Goal: Transaction & Acquisition: Purchase product/service

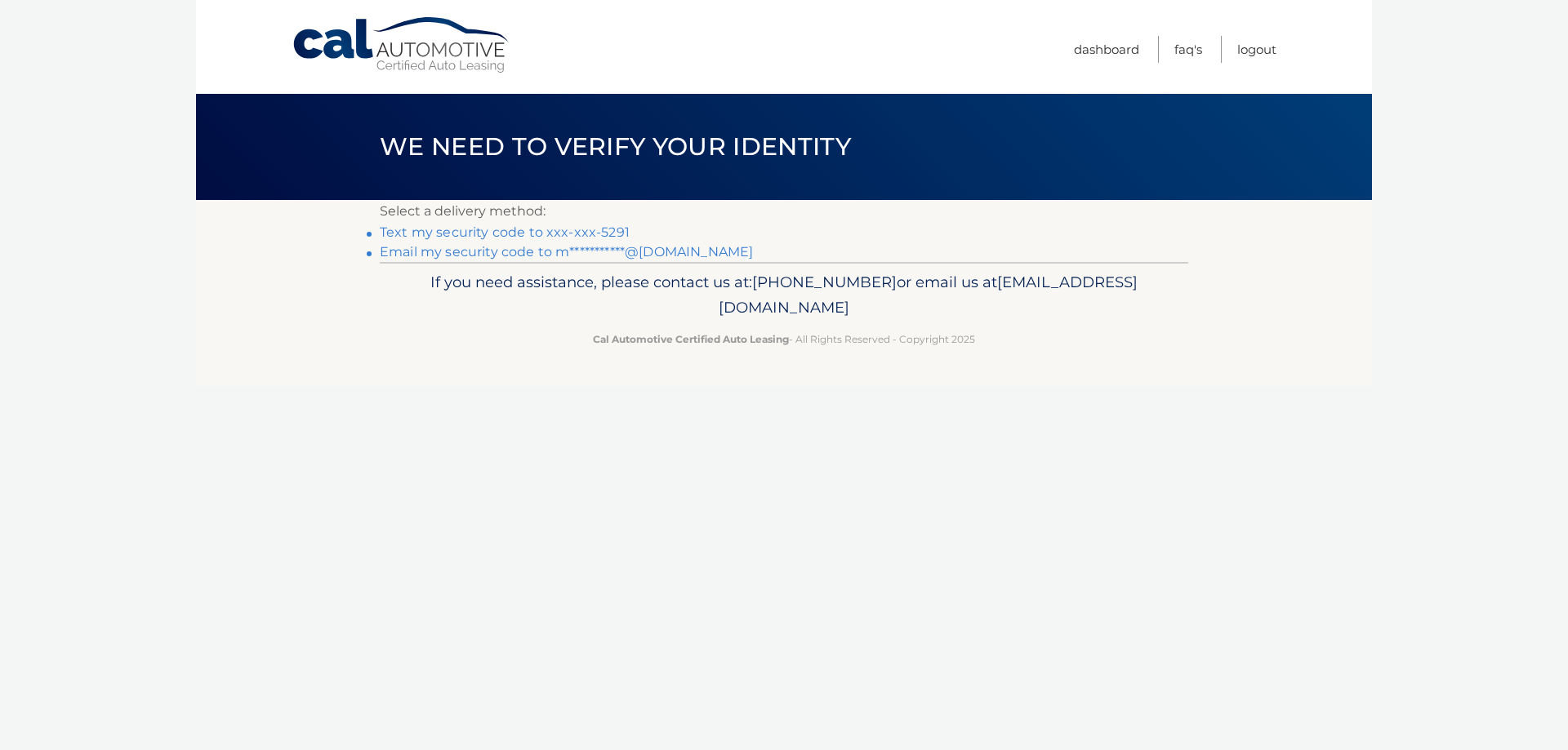
click at [477, 230] on link "Text my security code to xxx-xxx-5291" at bounding box center [504, 231] width 250 height 16
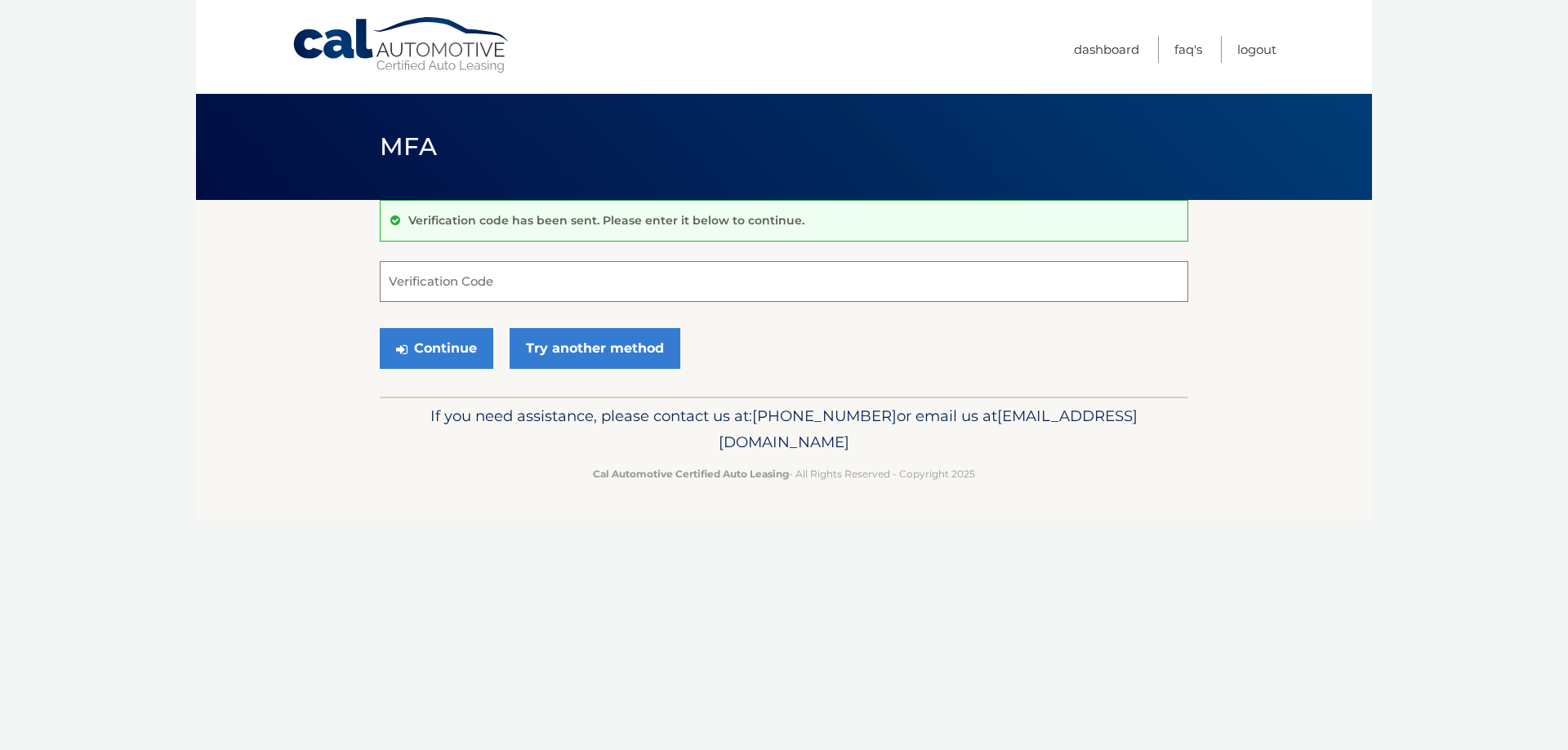
click at [455, 285] on input "Verification Code" at bounding box center [784, 281] width 808 height 40
click at [513, 279] on input "Verification Code" at bounding box center [784, 281] width 808 height 40
click at [460, 284] on input "Verification Code" at bounding box center [784, 281] width 808 height 40
type input "177179"
click at [467, 353] on button "Continue" at bounding box center [436, 348] width 114 height 40
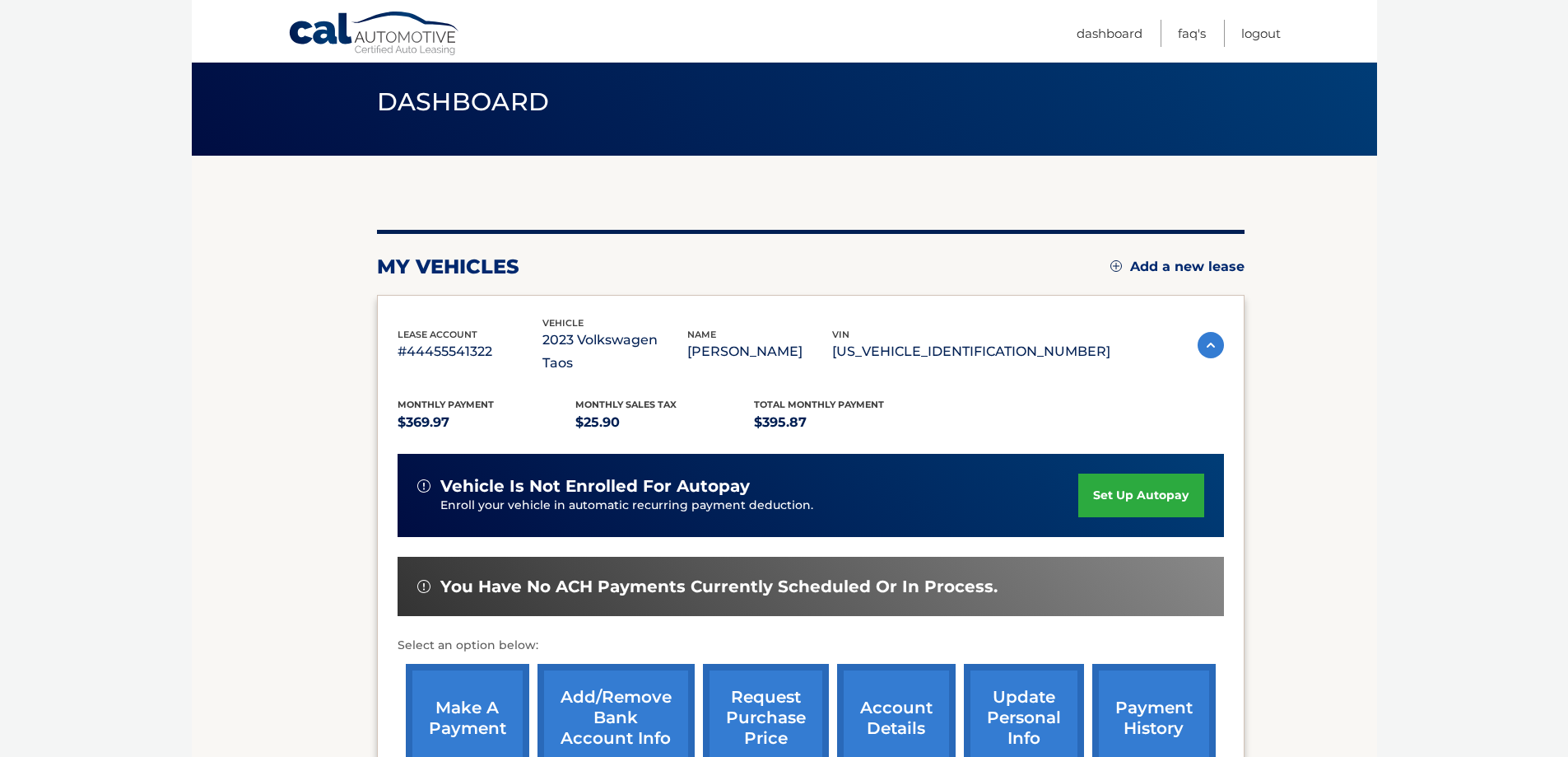
scroll to position [165, 0]
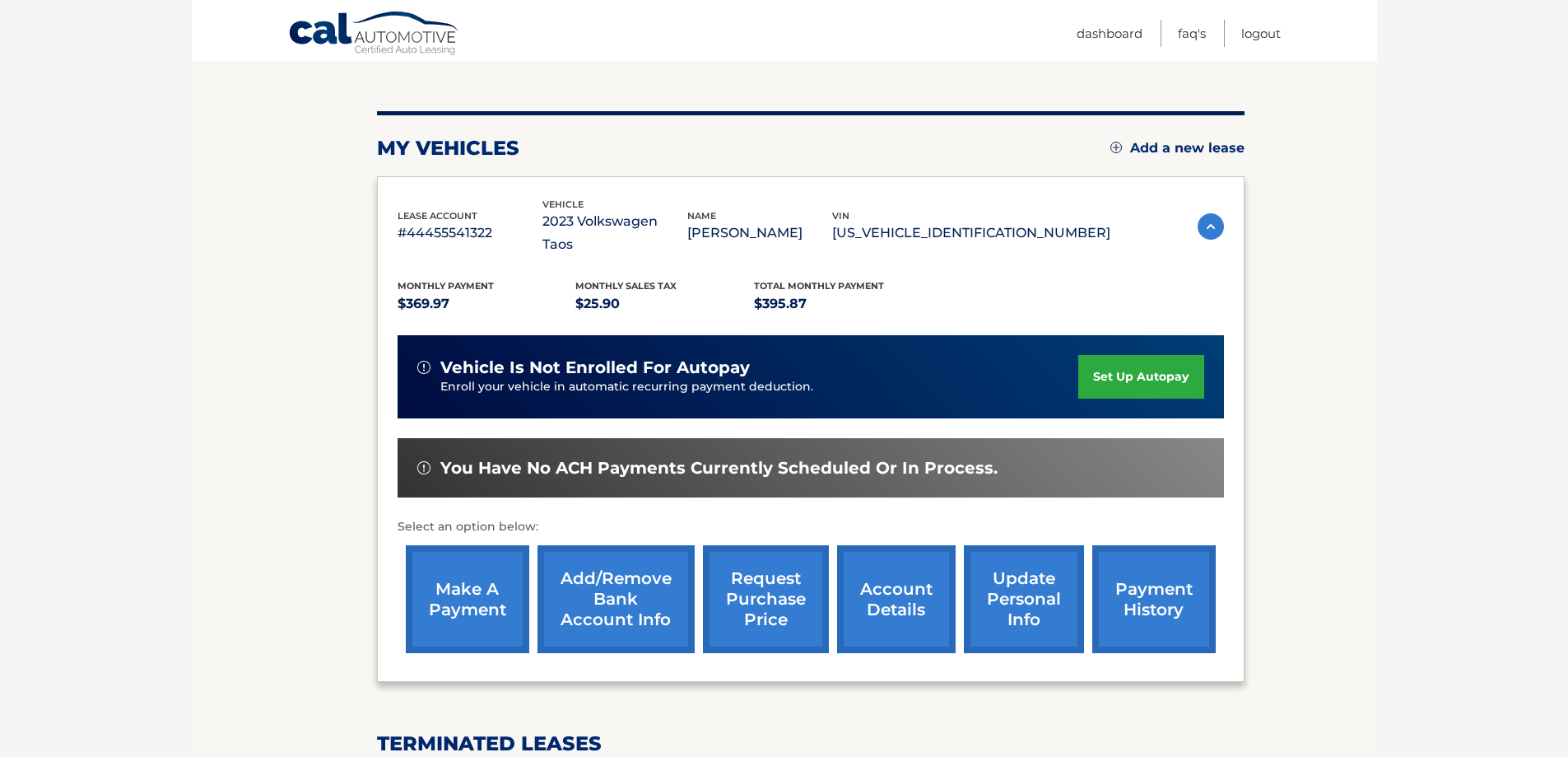
click at [444, 597] on link "make a payment" at bounding box center [467, 599] width 123 height 107
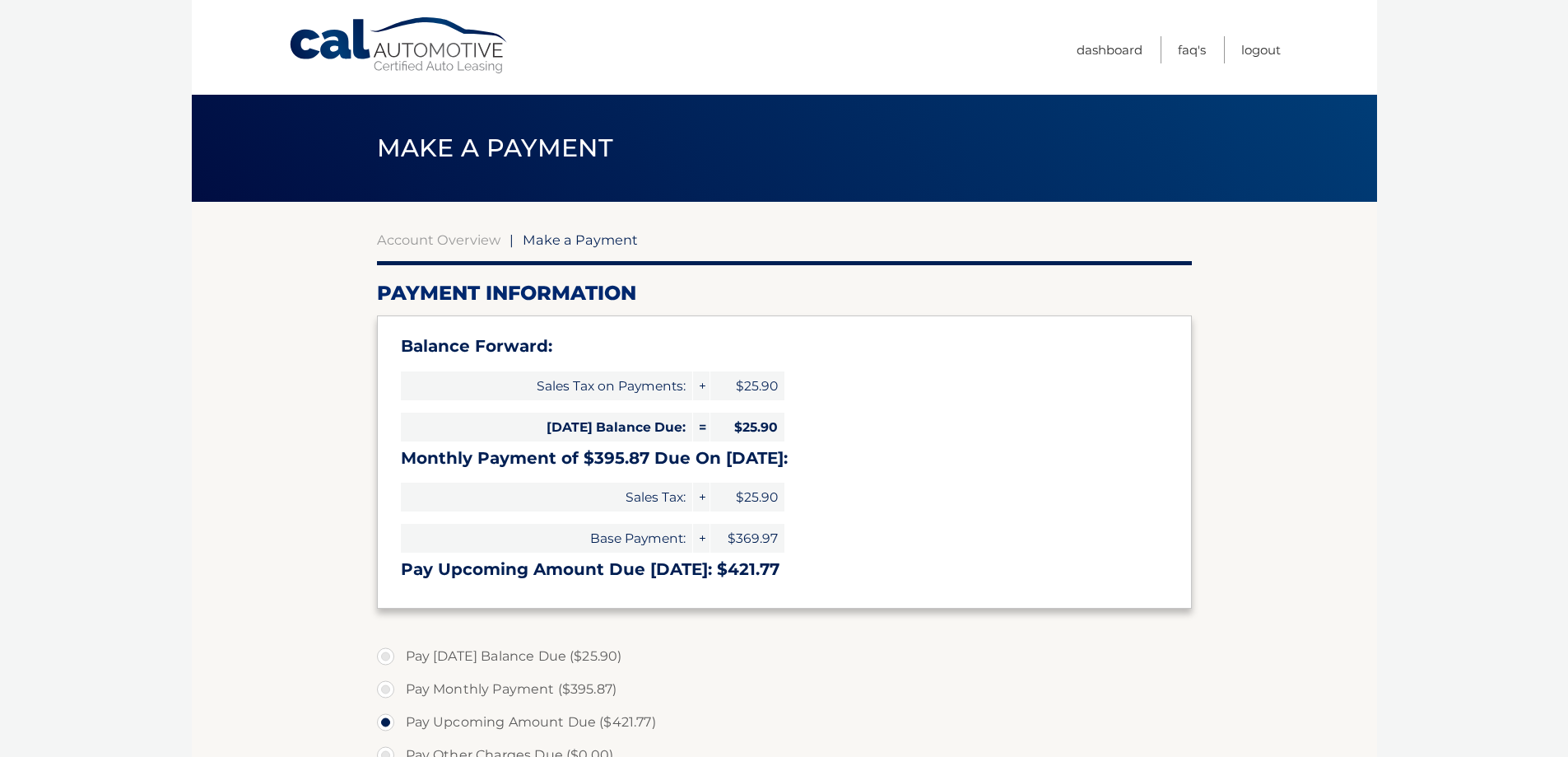
select select "ZWNjOTQzODEtM2FlNy00NTkzLTk4MDMtODdjZTM5NDA3OTdj"
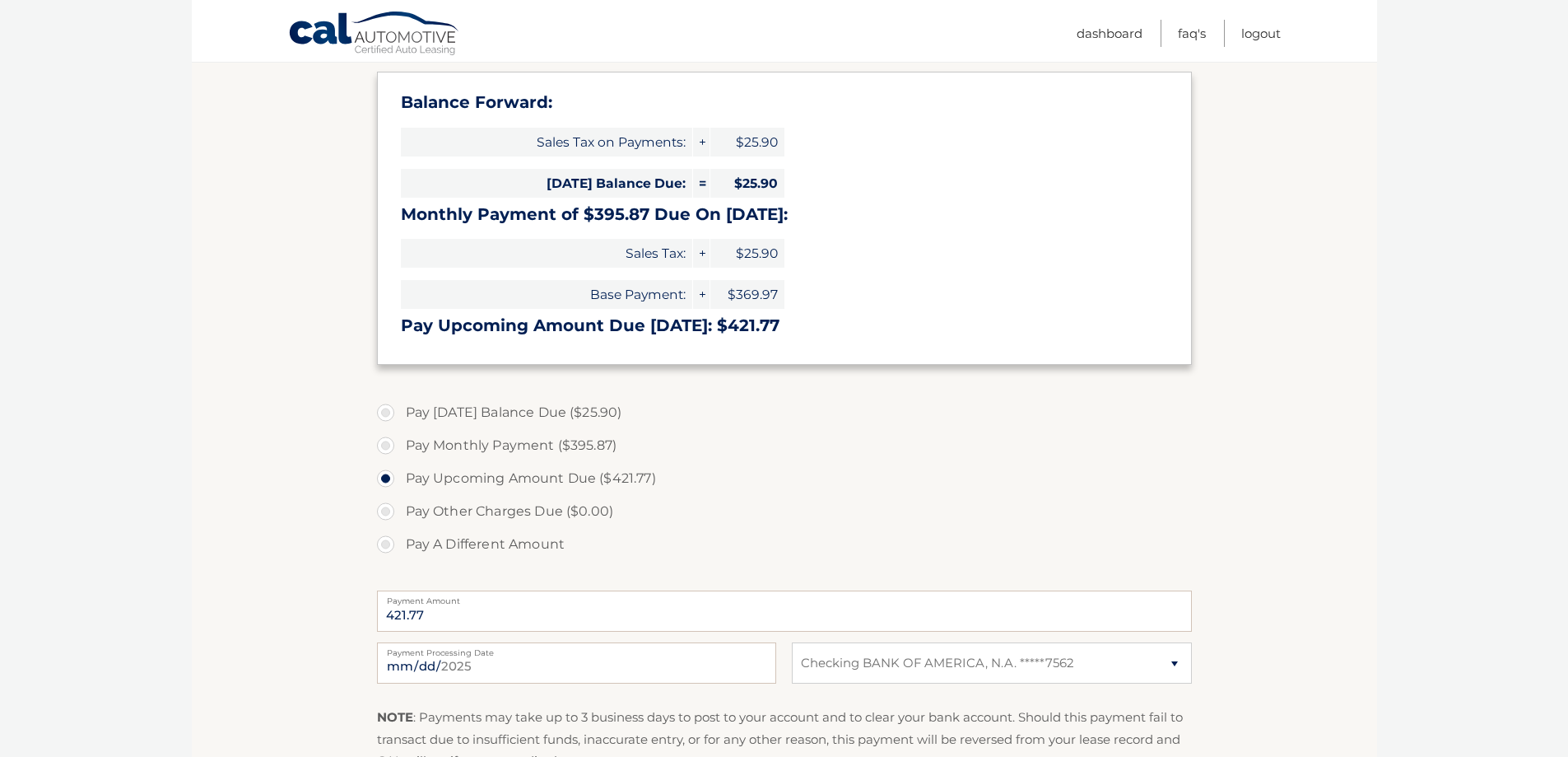
scroll to position [247, 0]
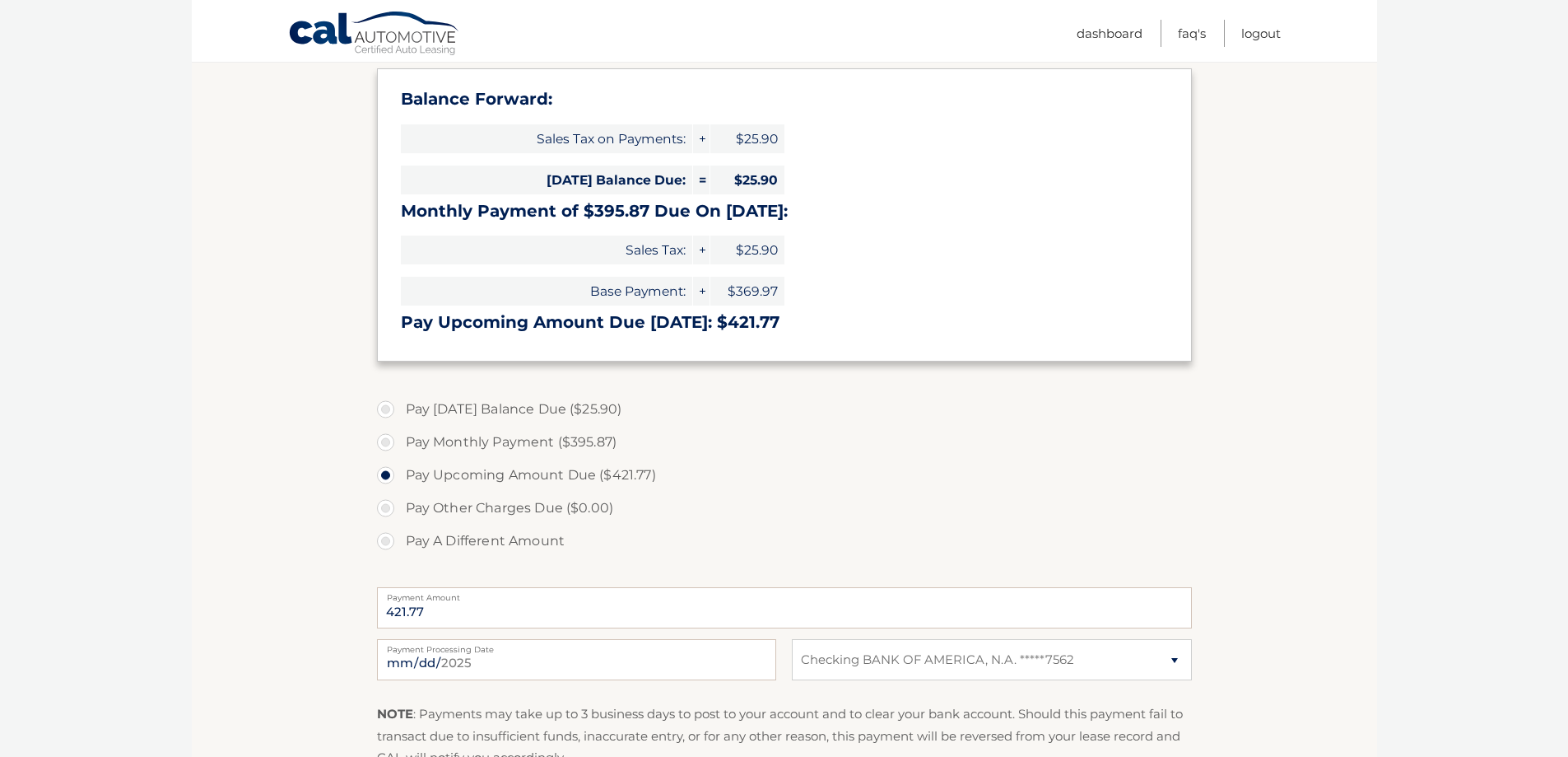
click at [384, 440] on label "Pay Monthly Payment ($395.87)" at bounding box center [784, 443] width 815 height 33
click at [384, 440] on input "Pay Monthly Payment ($395.87)" at bounding box center [392, 439] width 17 height 26
radio input "true"
type input "395.87"
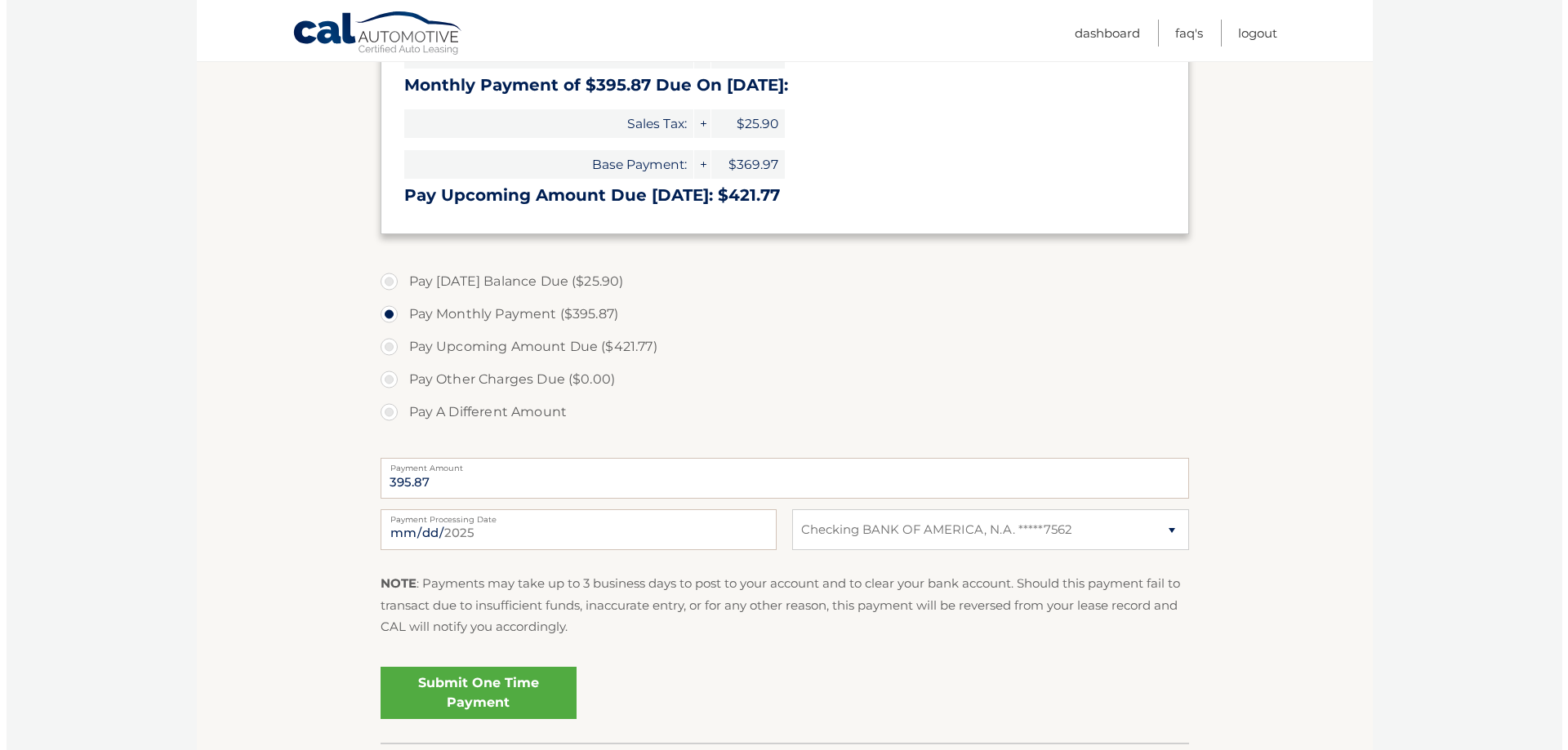
scroll to position [408, 0]
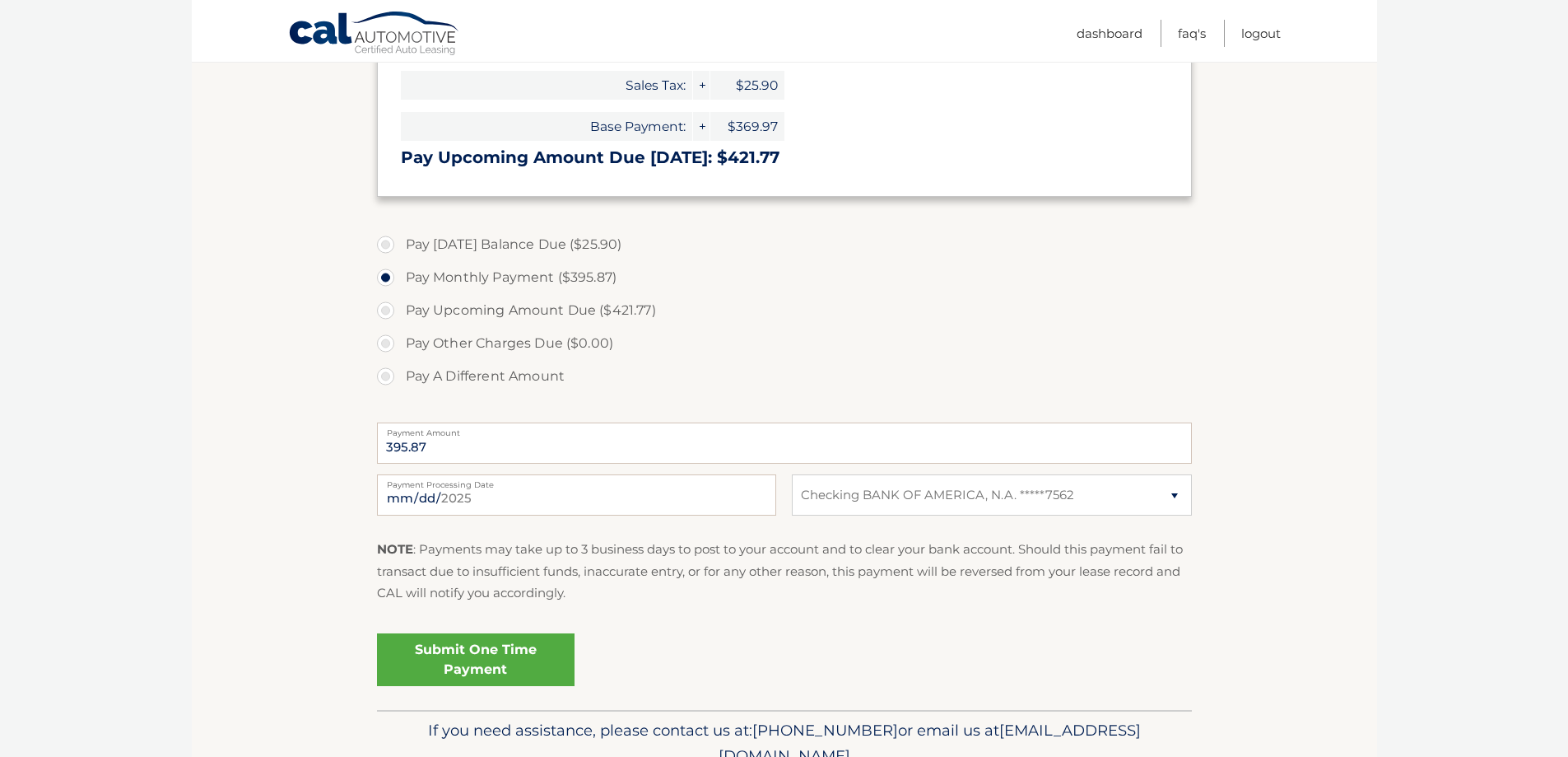
click at [504, 651] on link "Submit One Time Payment" at bounding box center [475, 660] width 197 height 53
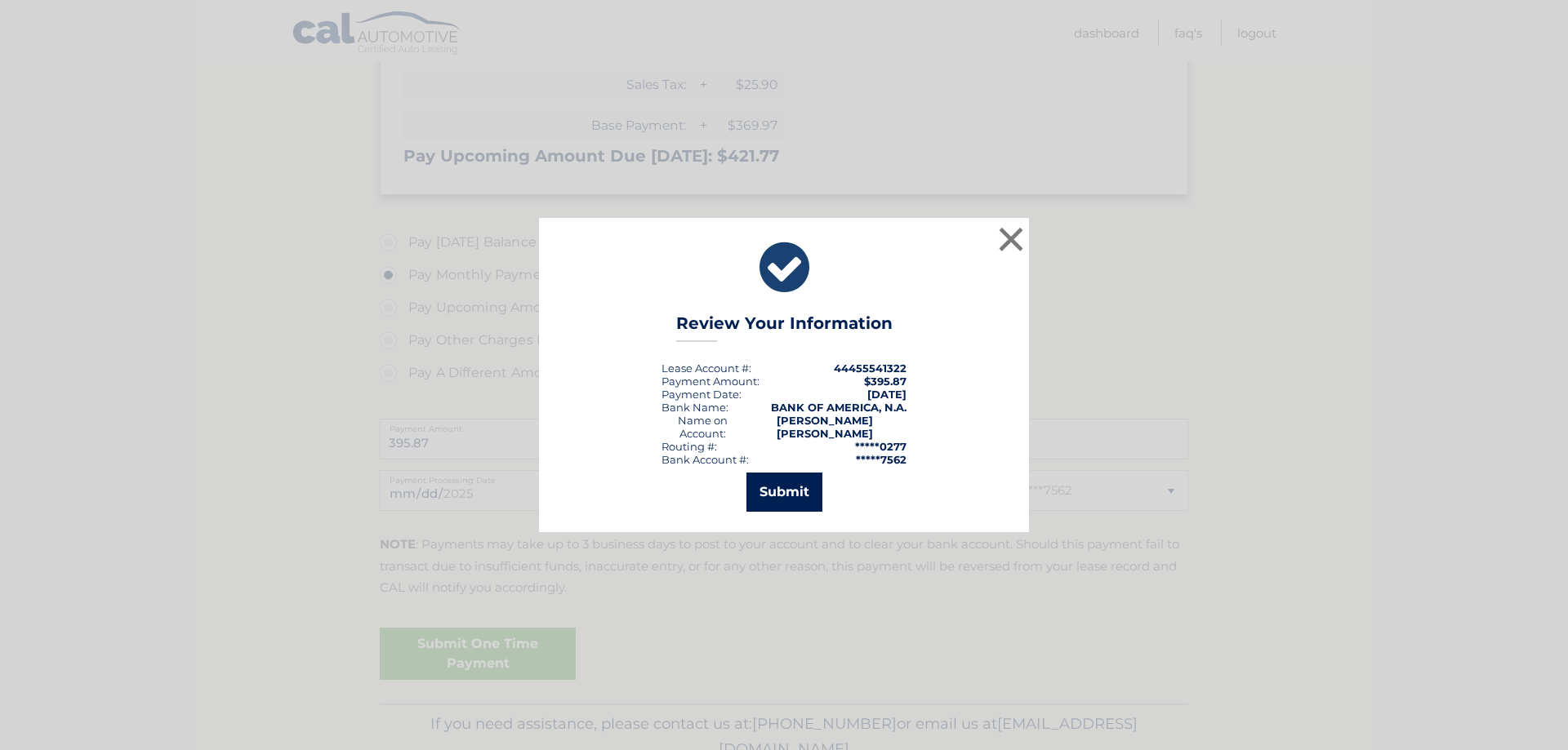
click at [777, 498] on button "Submit" at bounding box center [784, 492] width 76 height 39
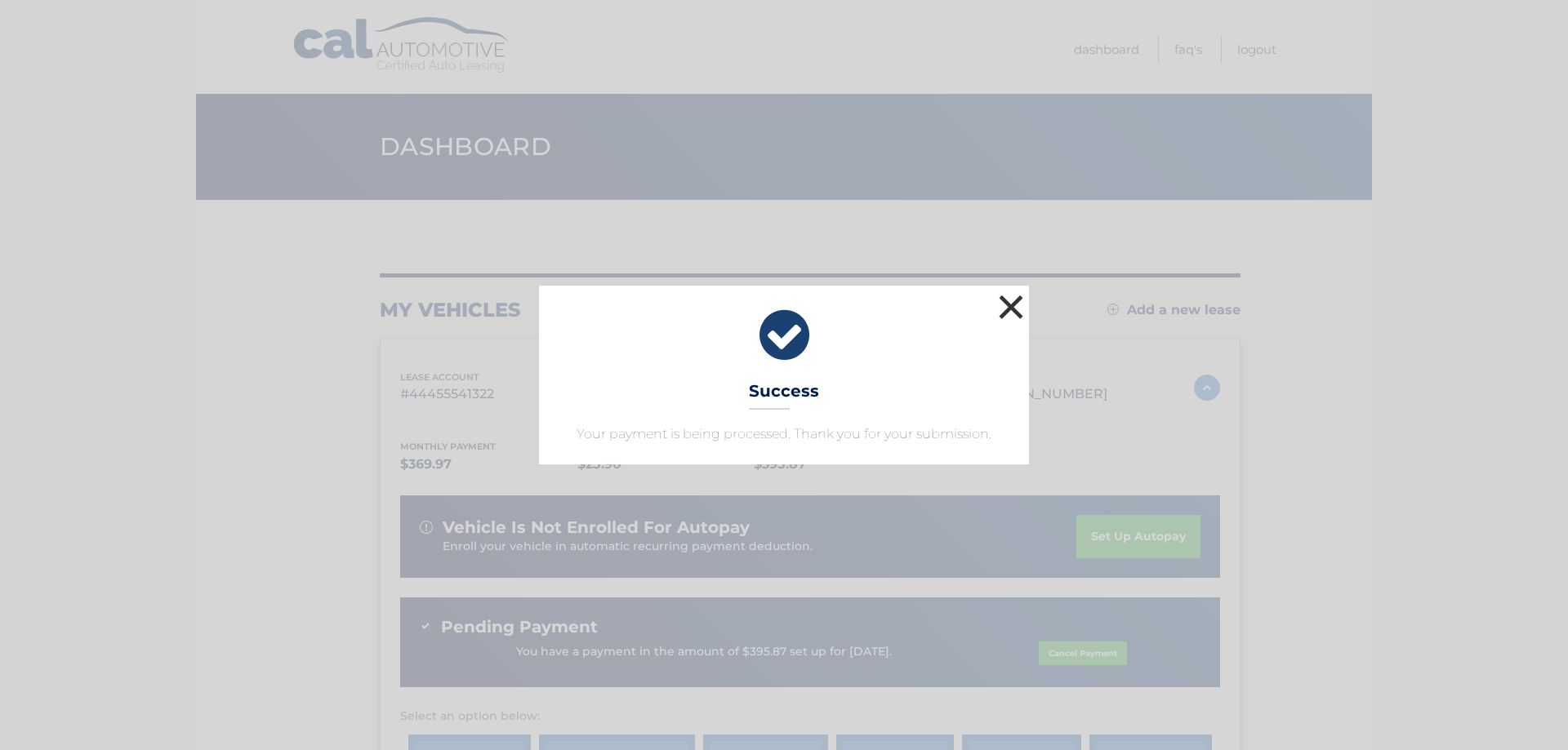
click at [1011, 307] on button "×" at bounding box center [1011, 307] width 33 height 33
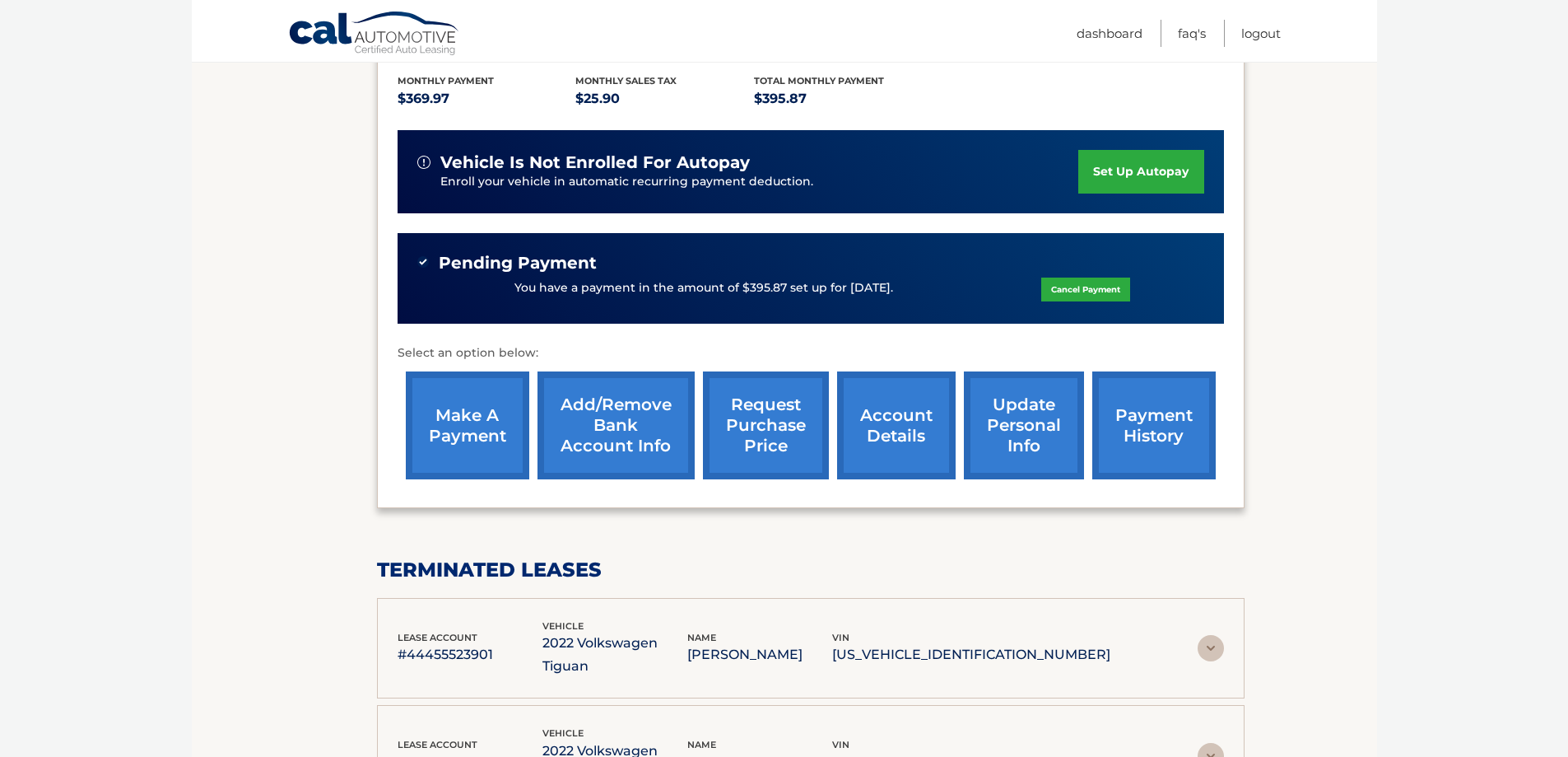
scroll to position [330, 0]
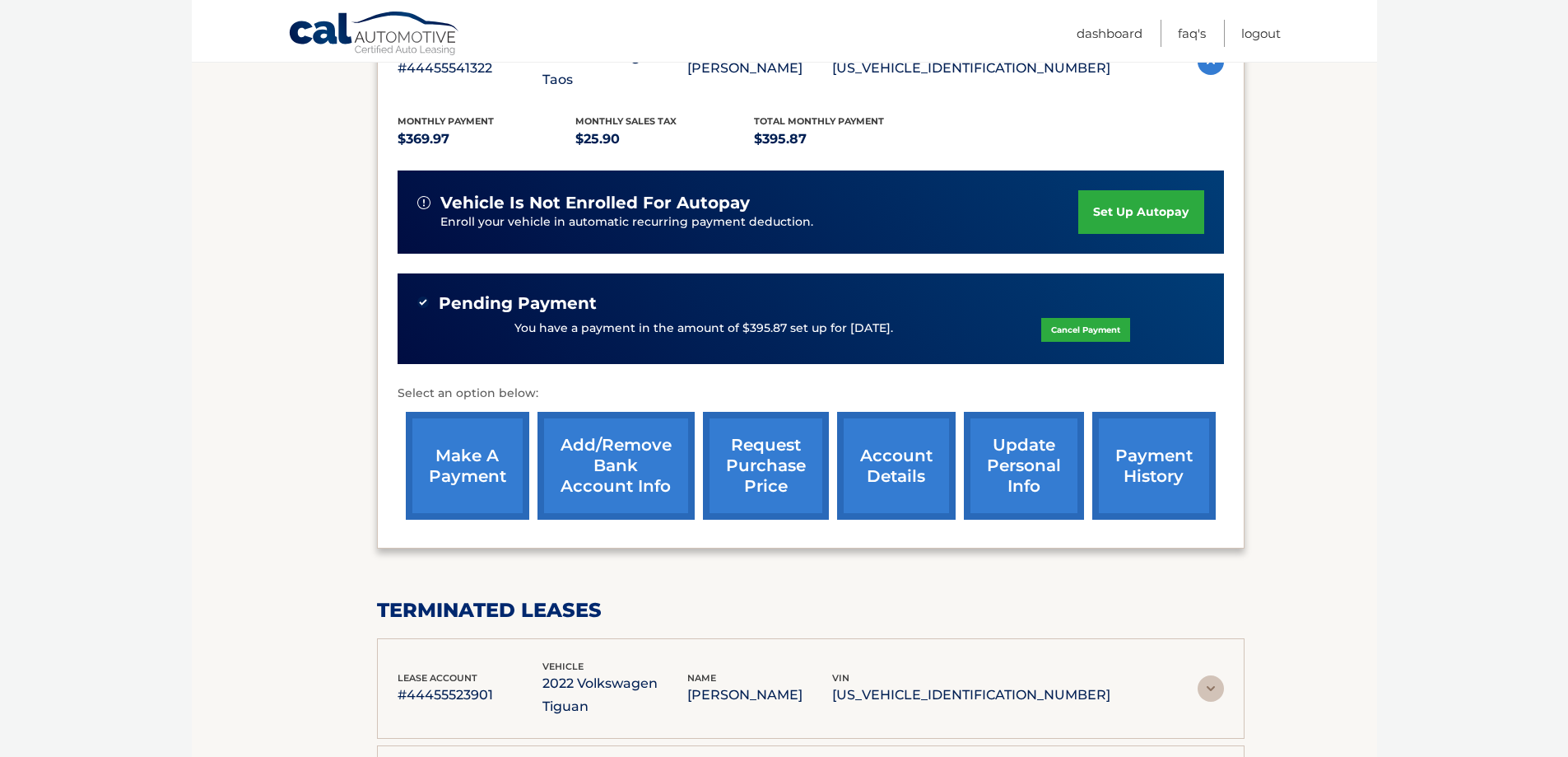
click at [885, 461] on link "account details" at bounding box center [897, 465] width 119 height 107
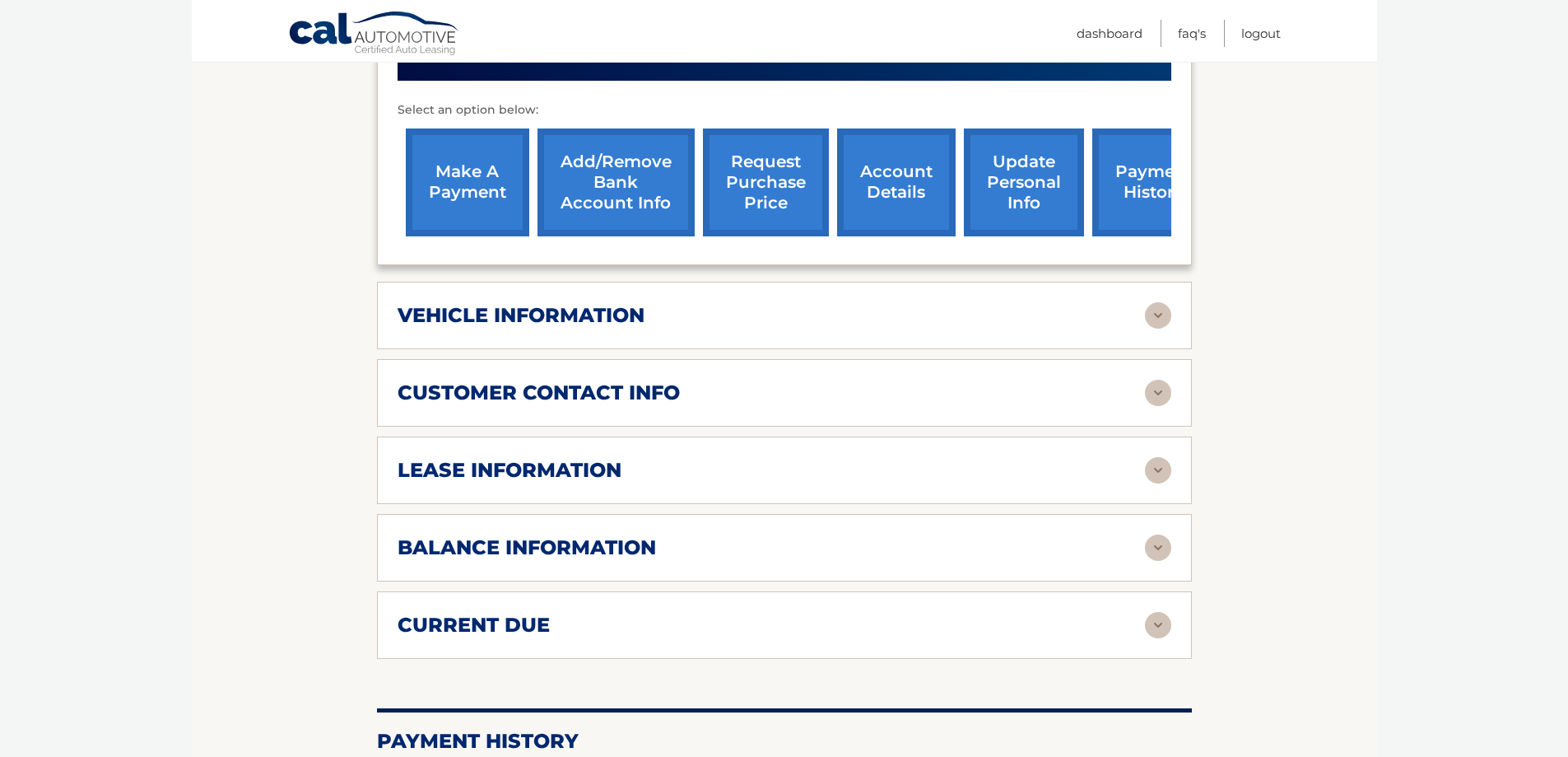
scroll to position [659, 0]
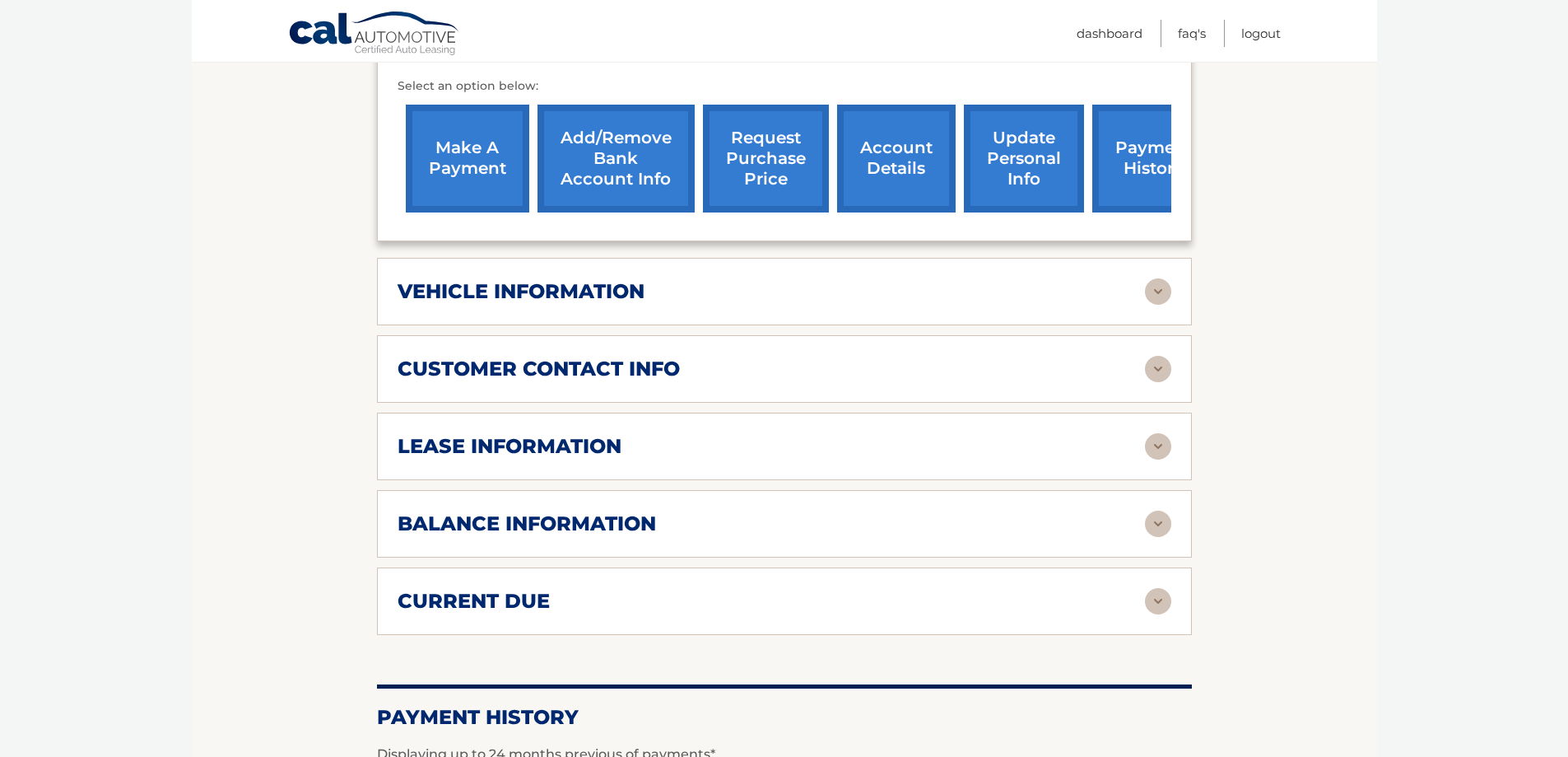
click at [1160, 448] on img at bounding box center [1159, 447] width 26 height 26
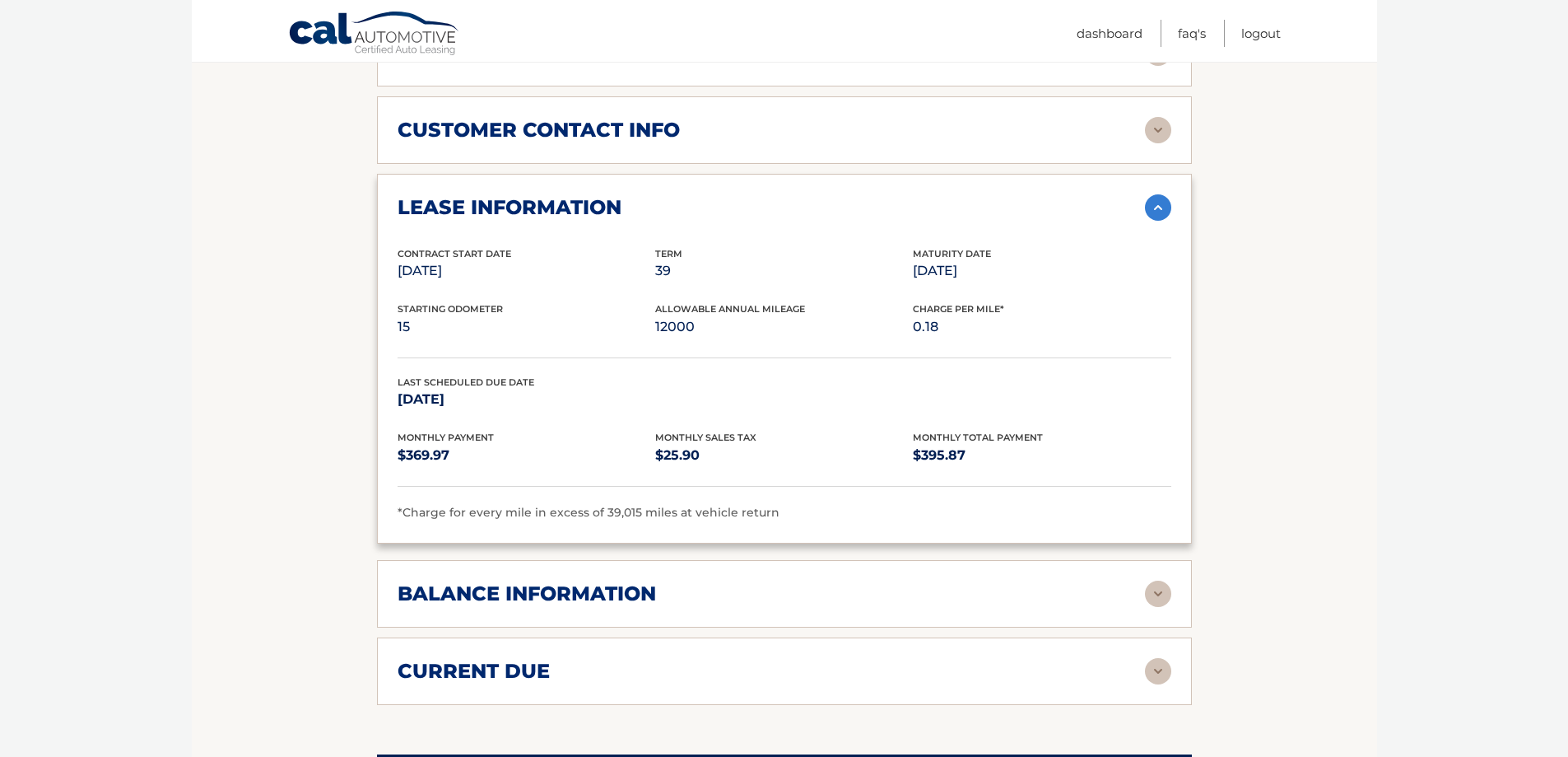
scroll to position [906, 0]
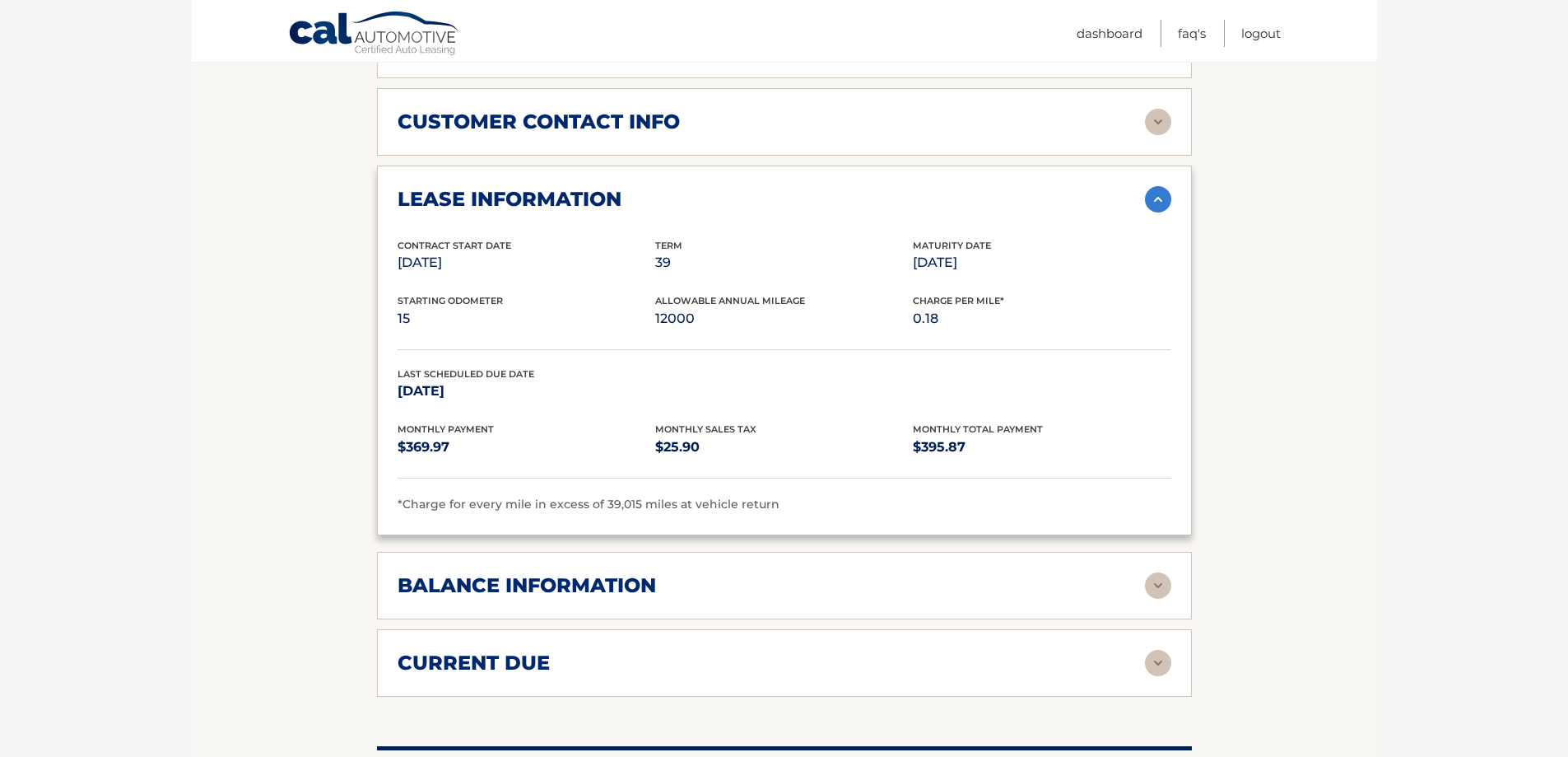
click at [1148, 582] on img at bounding box center [1159, 586] width 26 height 26
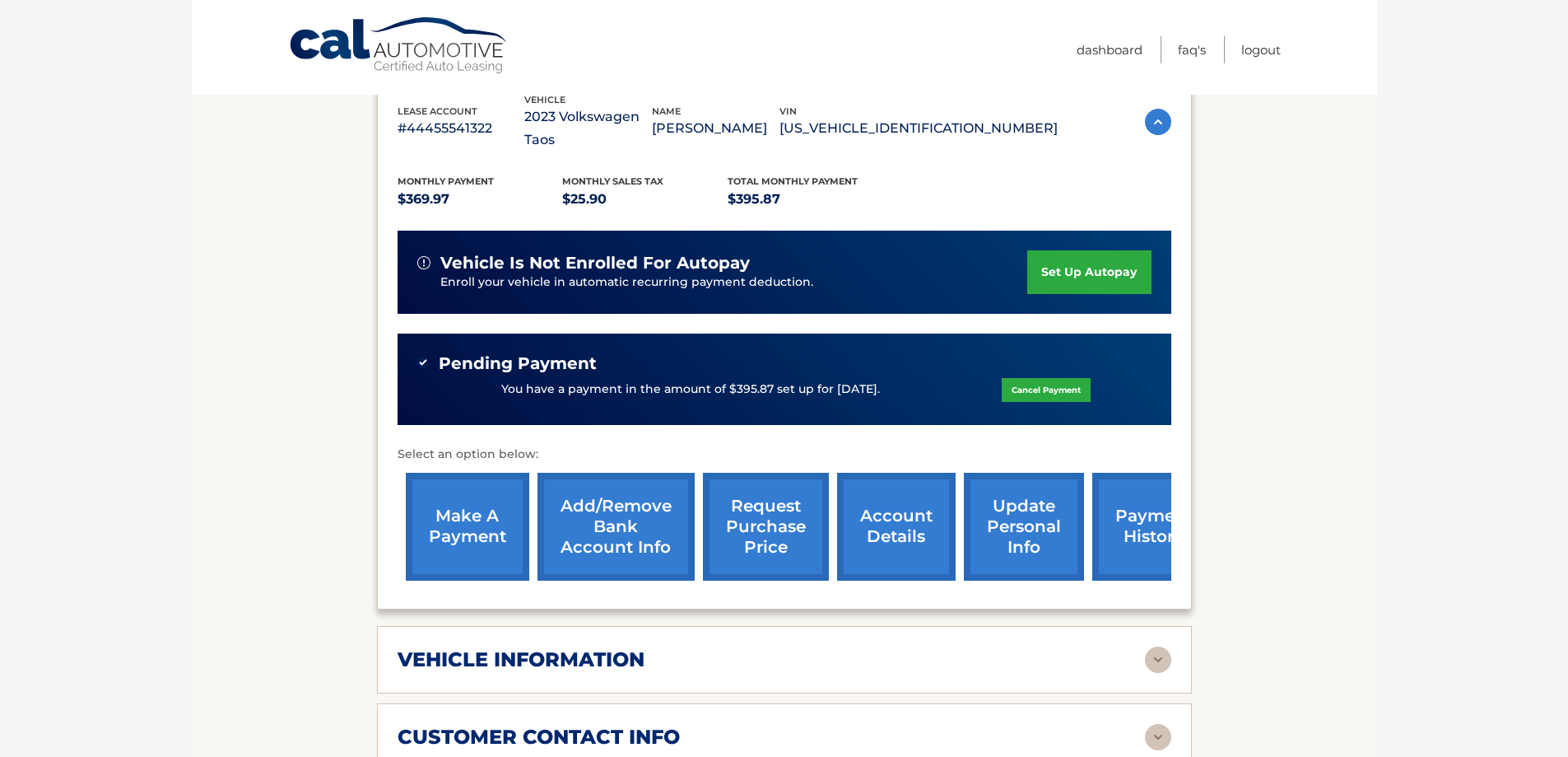
scroll to position [0, 0]
